Goal: Transaction & Acquisition: Obtain resource

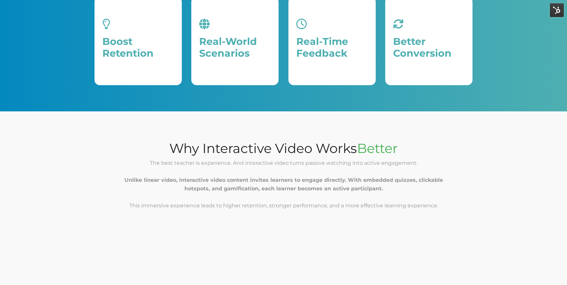
scroll to position [265, 0]
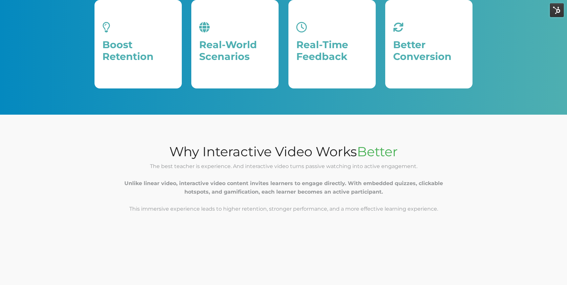
click at [257, 138] on div "Why Interactive Video Works Better The best teacher is experience. And interact…" at bounding box center [283, 177] width 378 height 92
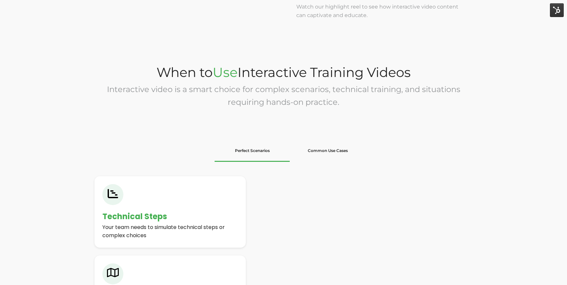
scroll to position [906, 0]
click at [325, 154] on li "Common Use Cases" at bounding box center [327, 151] width 75 height 22
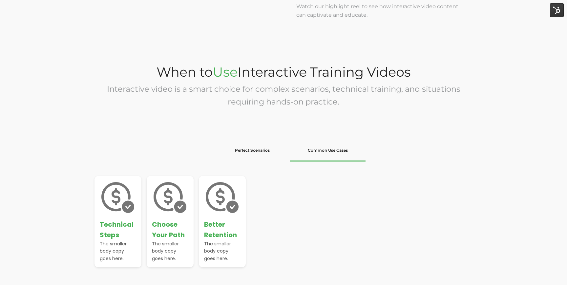
click at [268, 156] on li "Perfect Scenarios" at bounding box center [252, 151] width 75 height 22
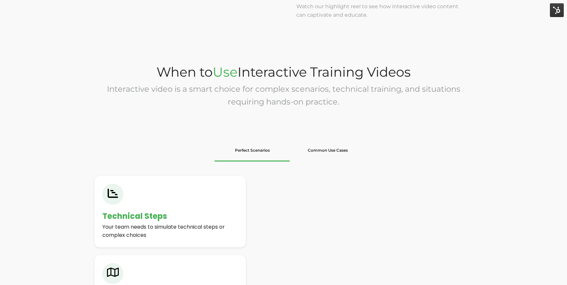
click at [330, 151] on li "Common Use Cases" at bounding box center [327, 151] width 75 height 22
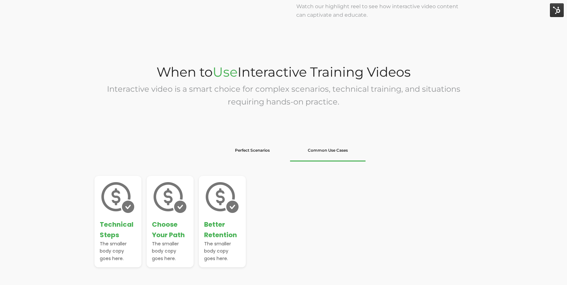
click at [262, 150] on li "Perfect Scenarios" at bounding box center [252, 151] width 75 height 22
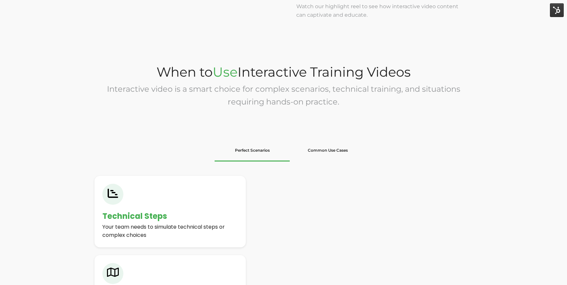
click at [333, 151] on li "Common Use Cases" at bounding box center [327, 151] width 75 height 22
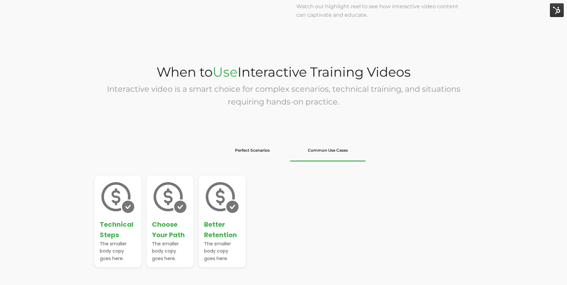
click at [333, 151] on li "Common Use Cases" at bounding box center [327, 151] width 75 height 22
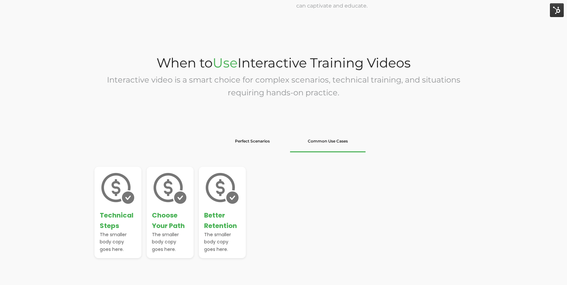
scroll to position [938, 0]
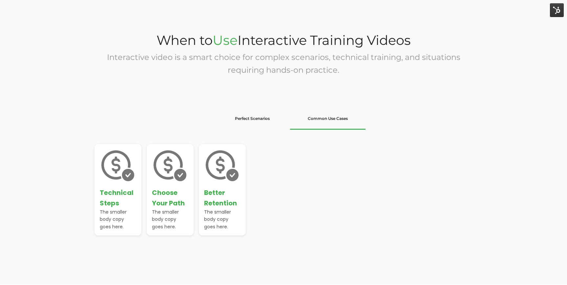
click at [259, 122] on li "Perfect Scenarios" at bounding box center [252, 119] width 75 height 22
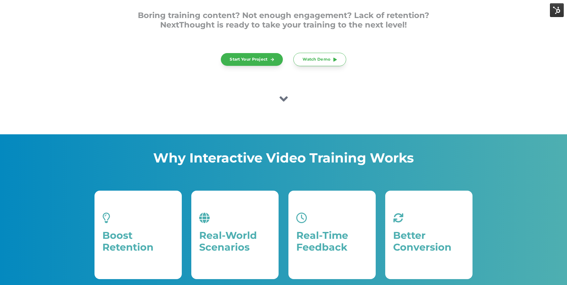
scroll to position [0, 0]
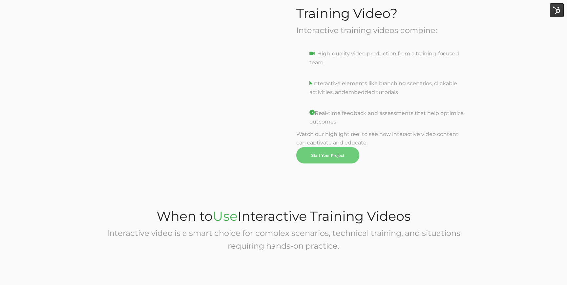
click at [312, 160] on link "Start Your Project" at bounding box center [327, 155] width 63 height 16
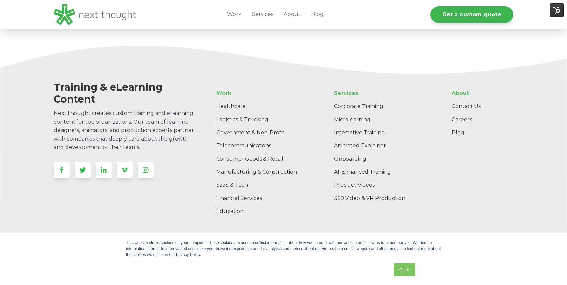
scroll to position [1401, 0]
click at [405, 272] on link "Got it." at bounding box center [405, 270] width 22 height 13
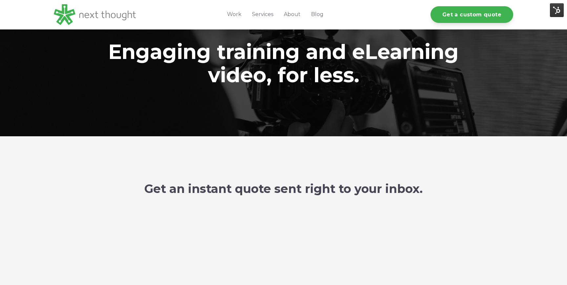
scroll to position [0, 0]
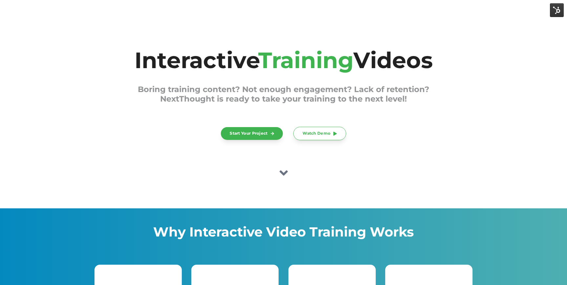
click at [555, 12] on img at bounding box center [557, 10] width 14 height 14
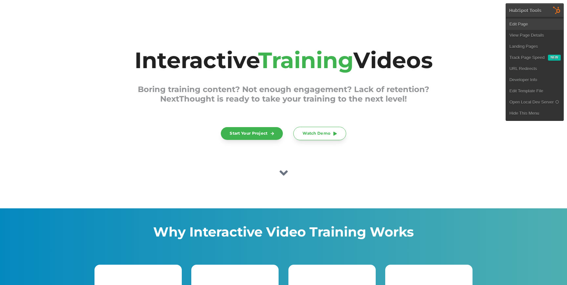
click at [534, 20] on link "Edit Page" at bounding box center [534, 24] width 57 height 11
